Goal: Navigation & Orientation: Understand site structure

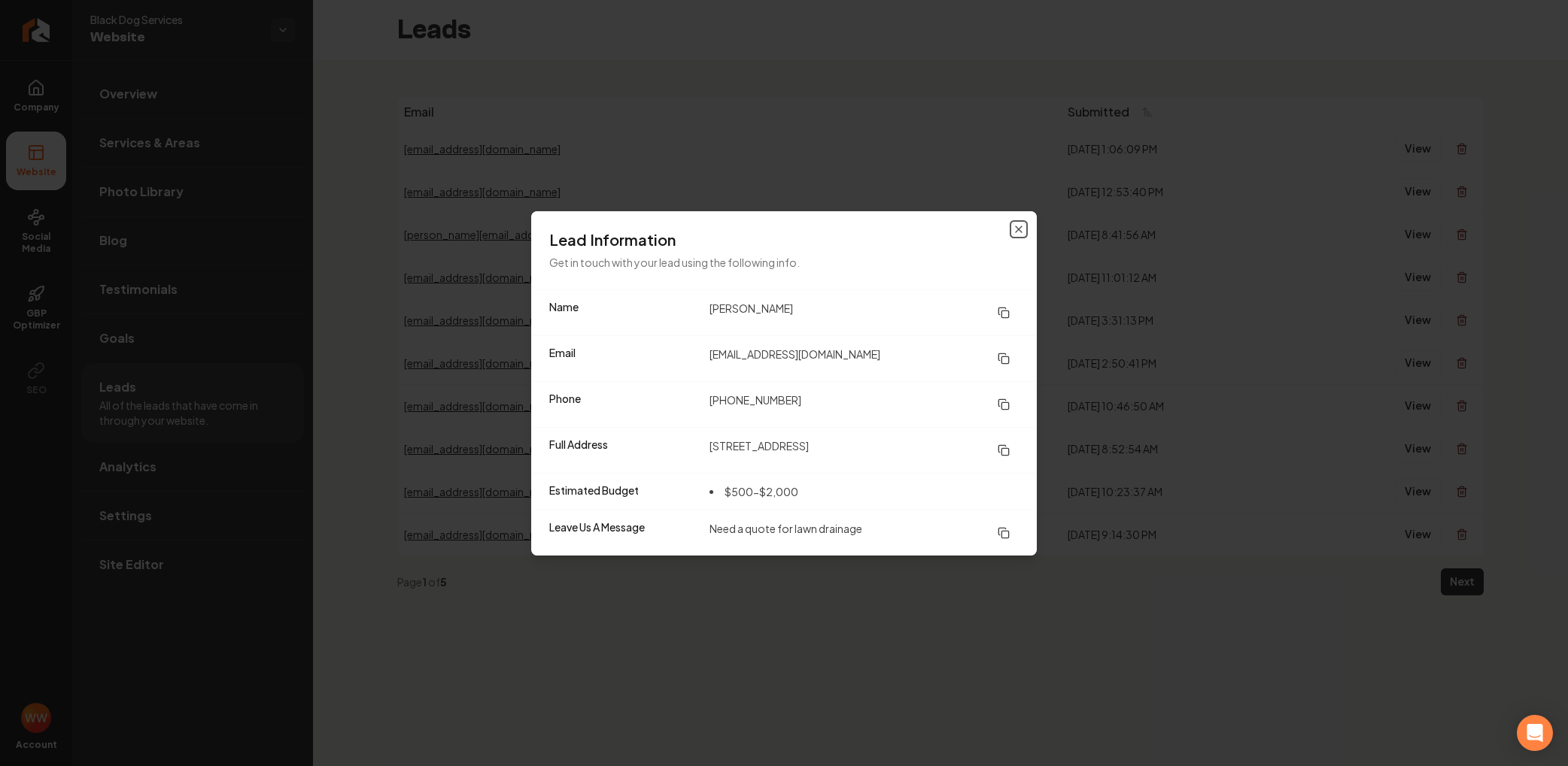
drag, startPoint x: 1012, startPoint y: 227, endPoint x: 798, endPoint y: 203, distance: 215.3
click at [1012, 227] on icon "button" at bounding box center [1018, 229] width 12 height 12
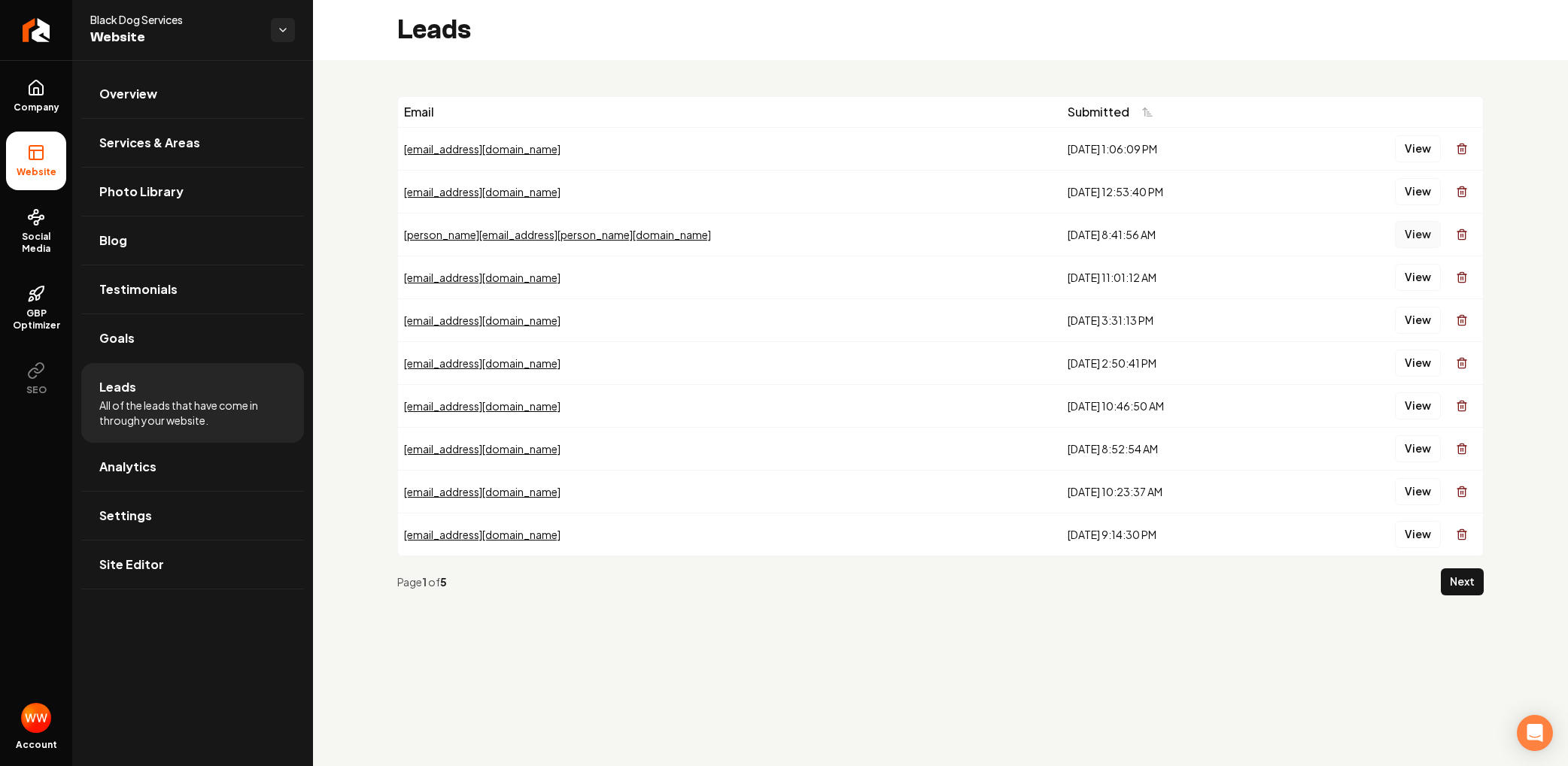
click at [1414, 234] on button "View" at bounding box center [1417, 235] width 46 height 27
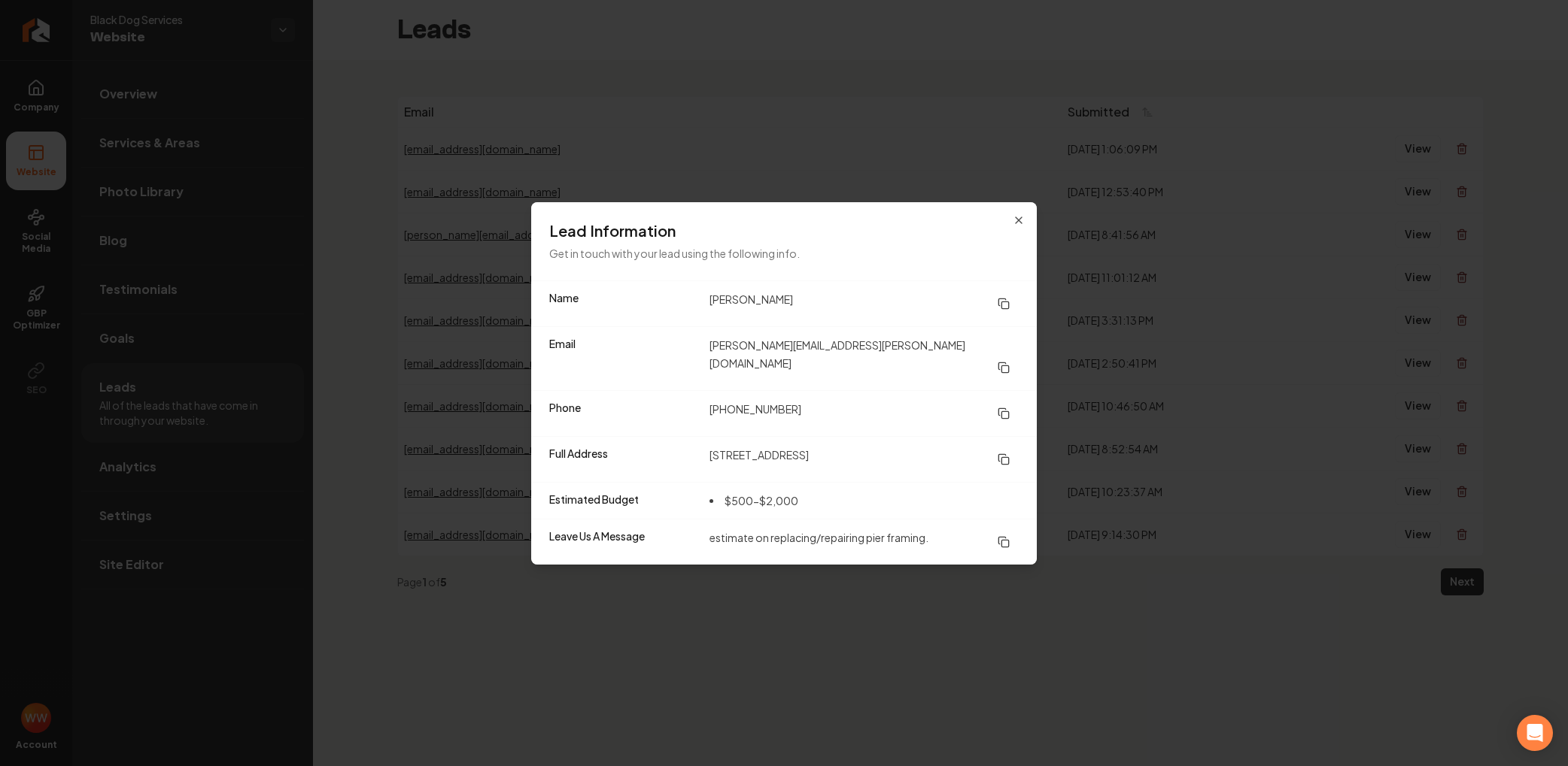
click at [1012, 311] on button at bounding box center [1003, 304] width 30 height 27
drag, startPoint x: 1007, startPoint y: 402, endPoint x: 804, endPoint y: 227, distance: 268.0
click at [1007, 412] on rect at bounding box center [1004, 415] width 6 height 6
click at [1016, 356] on button at bounding box center [1003, 368] width 30 height 27
click at [999, 453] on icon at bounding box center [1003, 459] width 12 height 12
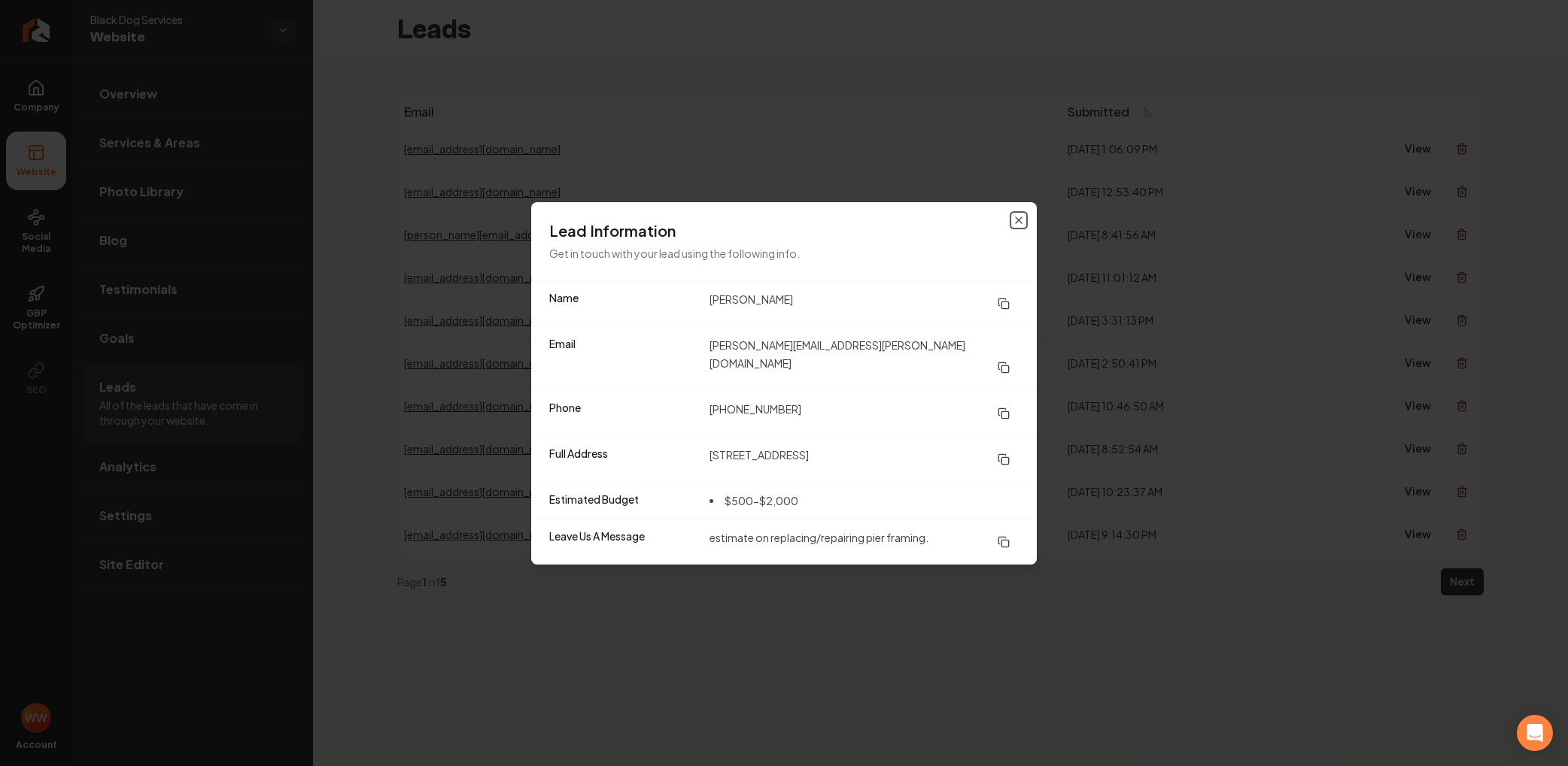
drag, startPoint x: 1020, startPoint y: 227, endPoint x: 997, endPoint y: 220, distance: 24.0
click at [1020, 227] on icon "button" at bounding box center [1018, 220] width 12 height 12
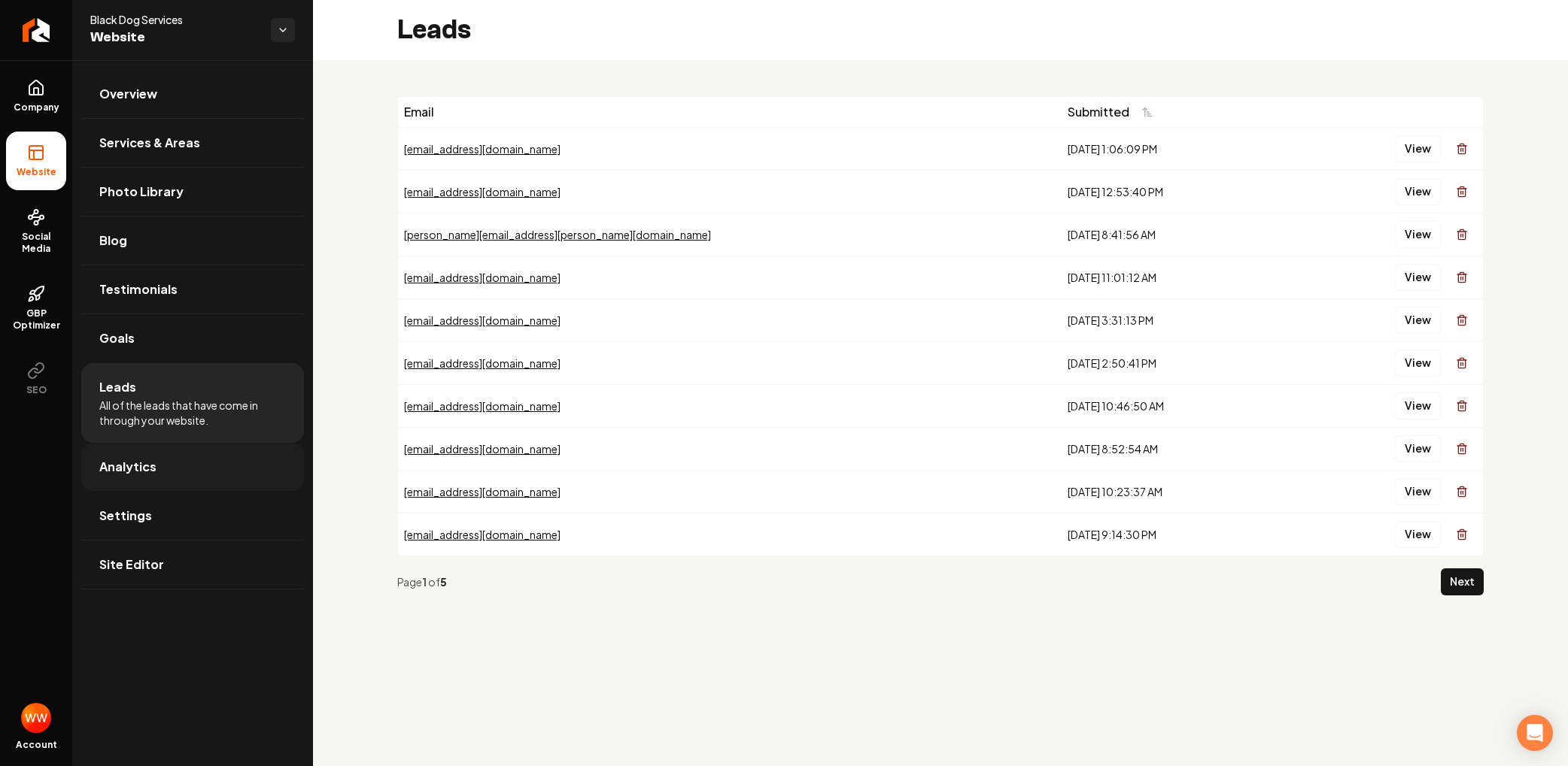
click at [140, 477] on link "Analytics" at bounding box center [192, 467] width 223 height 48
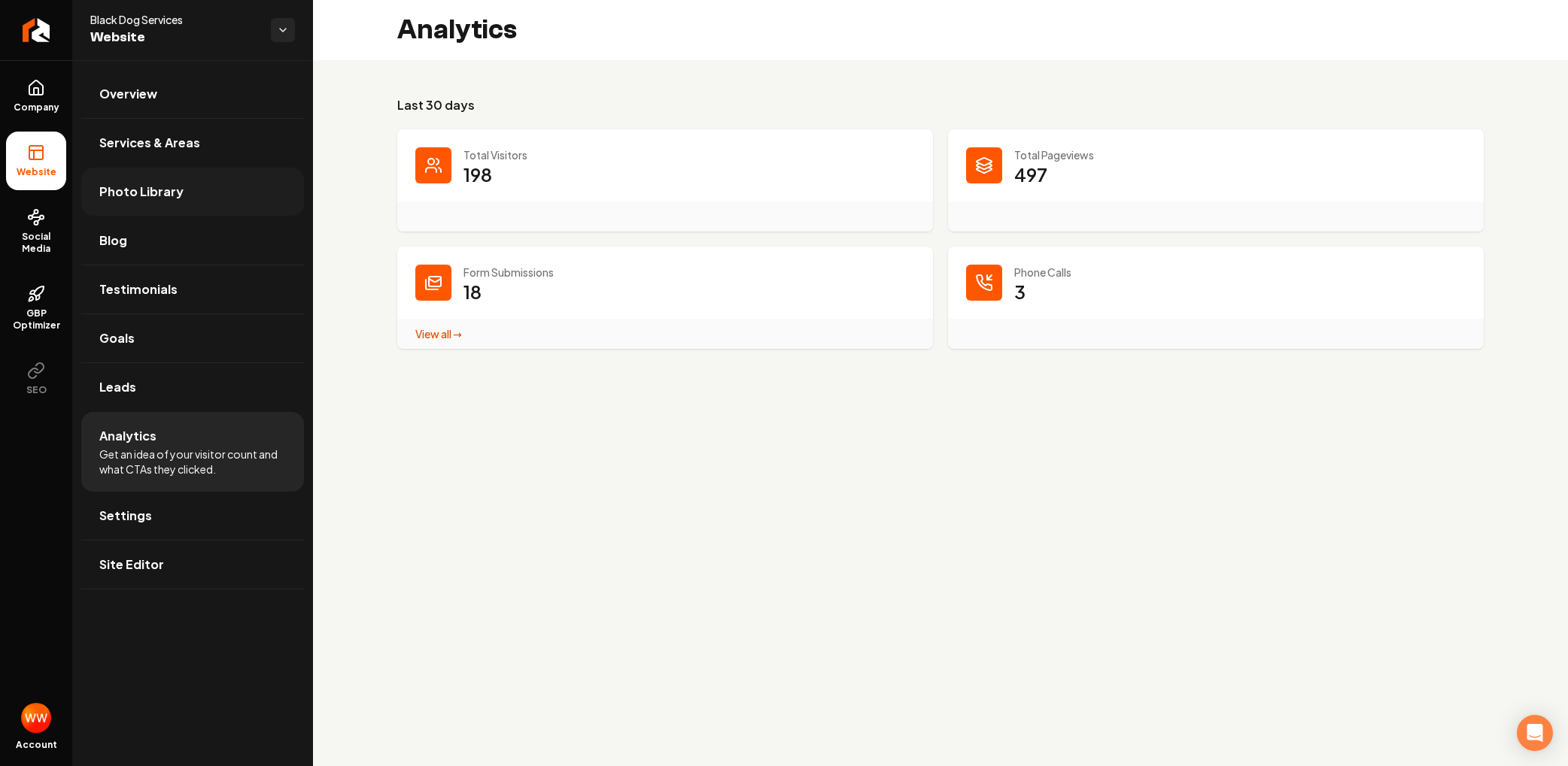
click at [187, 196] on link "Photo Library" at bounding box center [192, 192] width 223 height 48
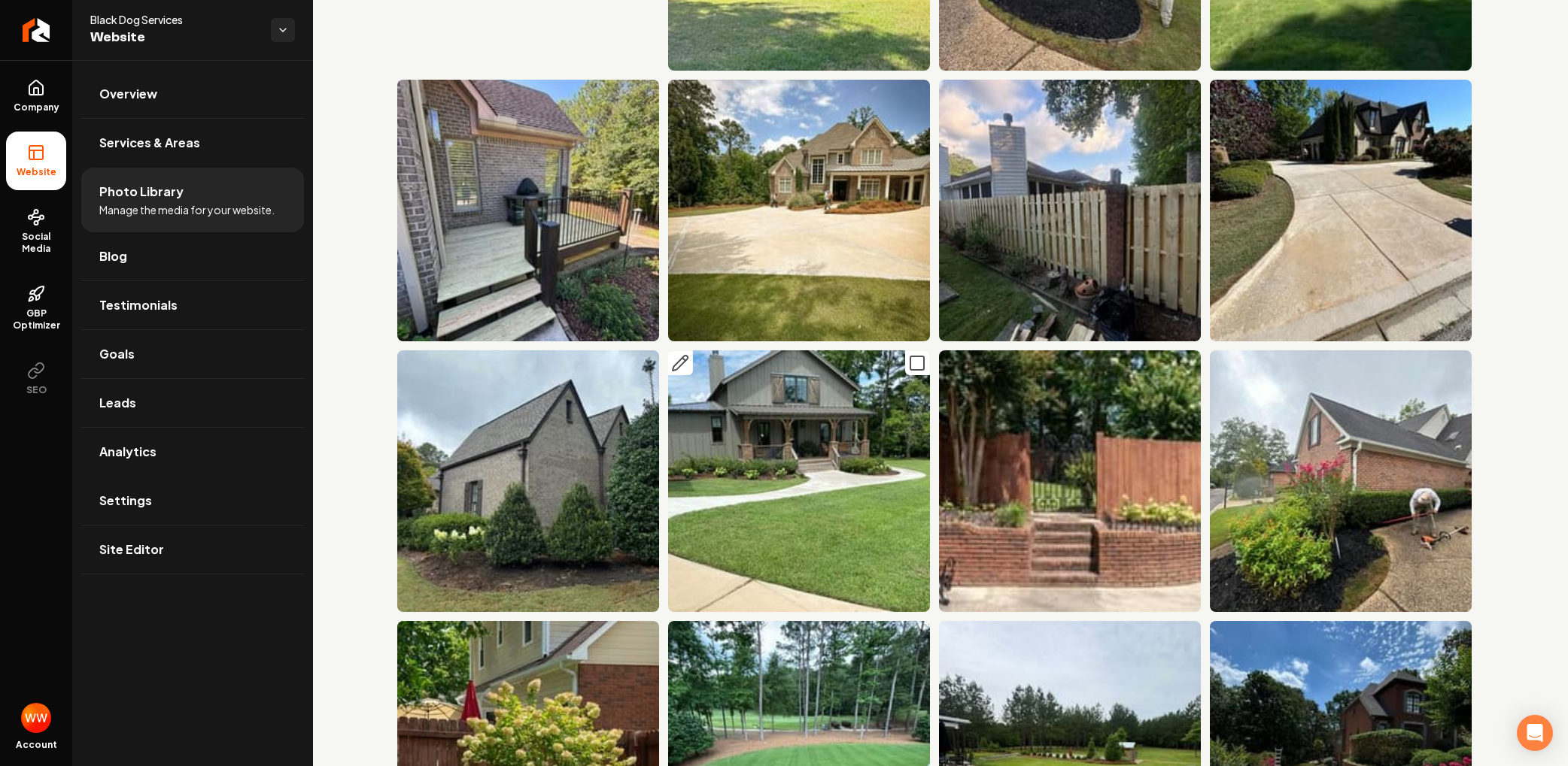
scroll to position [6788, 0]
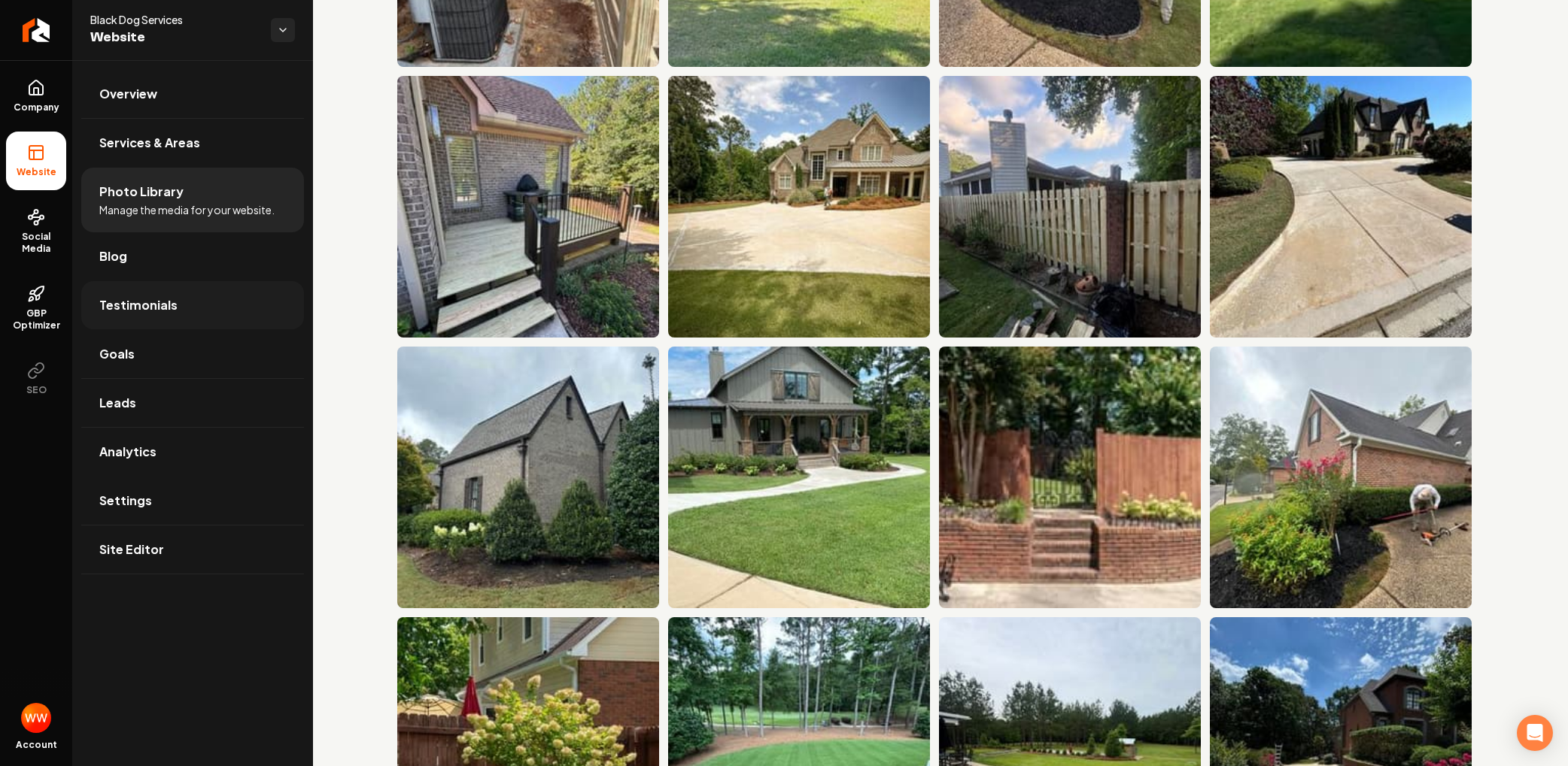
click at [149, 292] on link "Testimonials" at bounding box center [192, 305] width 223 height 48
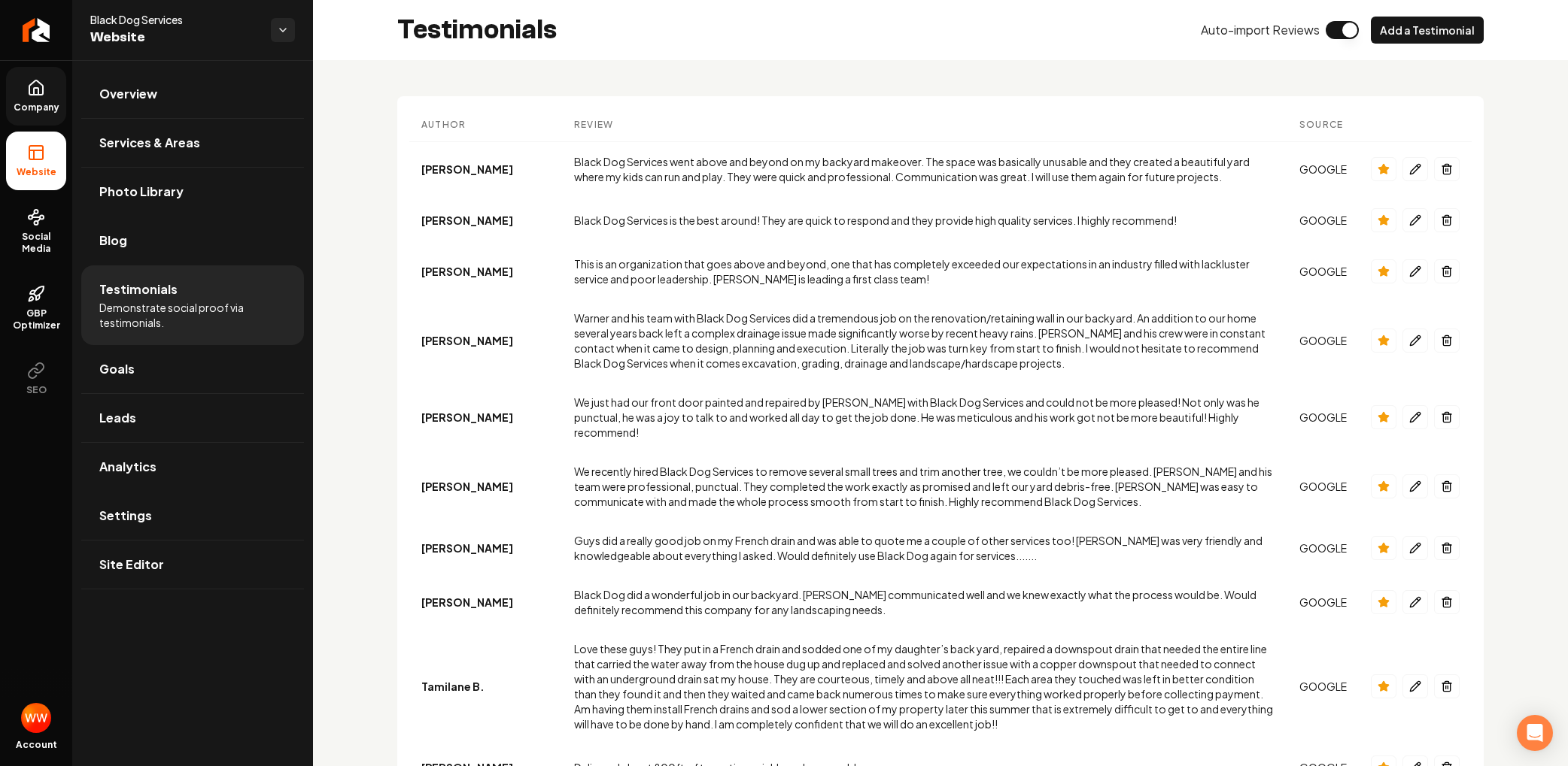
click at [34, 95] on icon at bounding box center [35, 88] width 14 height 14
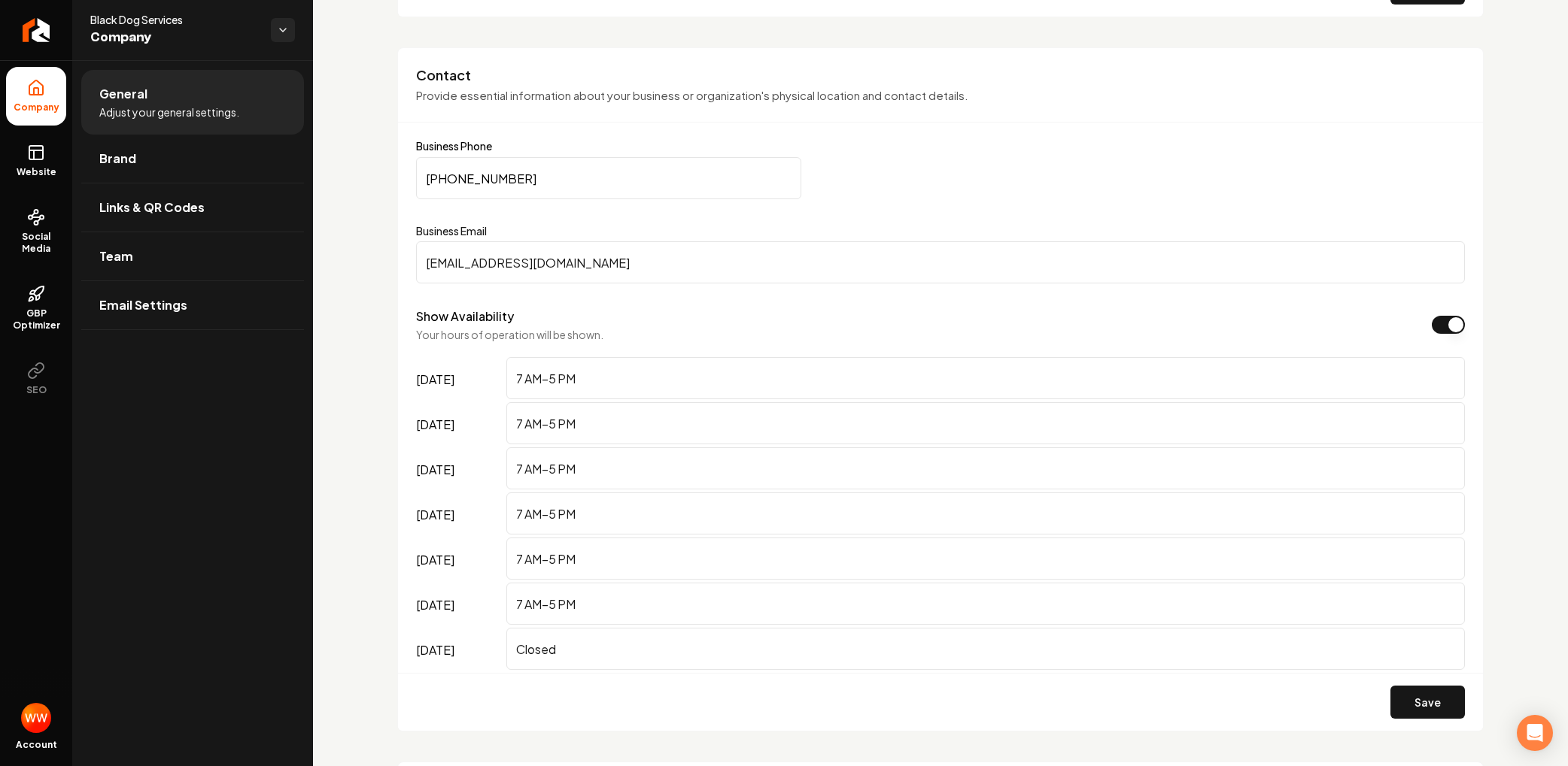
scroll to position [623, 0]
click at [31, 88] on icon at bounding box center [36, 88] width 18 height 18
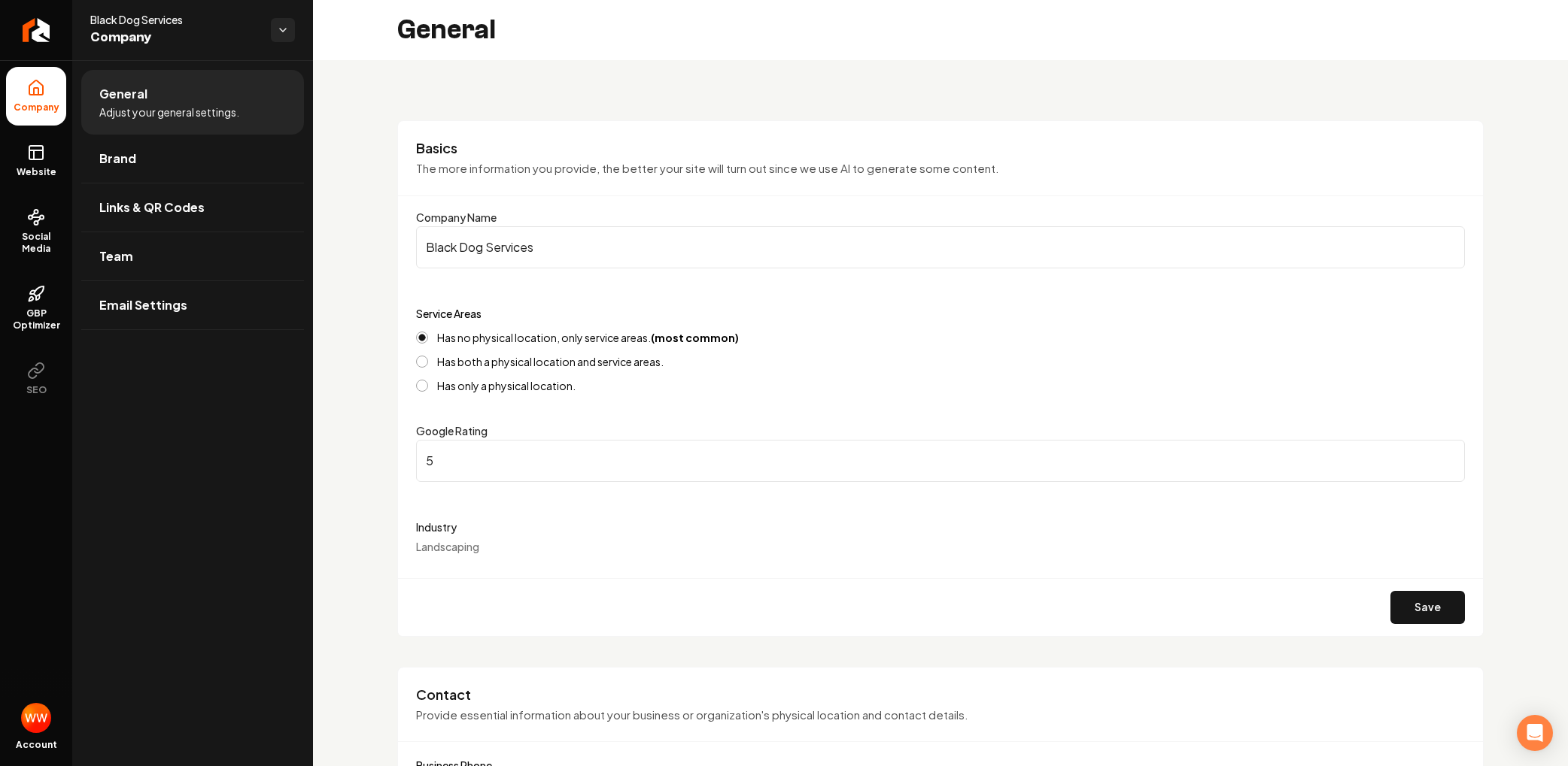
click at [8, 100] on li "Company" at bounding box center [35, 96] width 60 height 59
click at [26, 95] on li "Company" at bounding box center [35, 96] width 60 height 59
click at [34, 84] on icon at bounding box center [36, 88] width 18 height 18
click at [277, 30] on html "Company Website Social Media GBP Optimizer SEO Account Black Dog Services Compa…" at bounding box center [784, 383] width 1568 height 766
click at [278, 30] on html "Company Website Social Media GBP Optimizer SEO Account Black Dog Services Compa…" at bounding box center [784, 383] width 1568 height 766
